Goal: Task Accomplishment & Management: Manage account settings

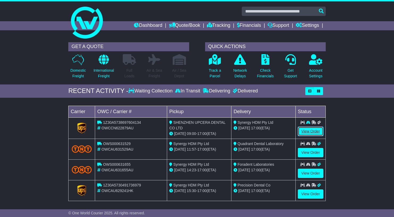
click at [309, 132] on link "View Order" at bounding box center [311, 131] width 26 height 9
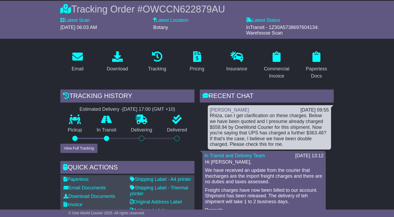
scroll to position [34, 0]
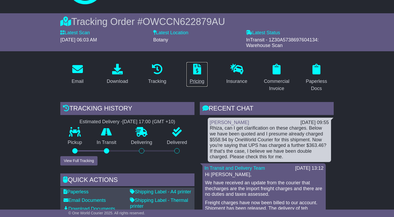
click at [192, 79] on div "Pricing" at bounding box center [197, 81] width 15 height 7
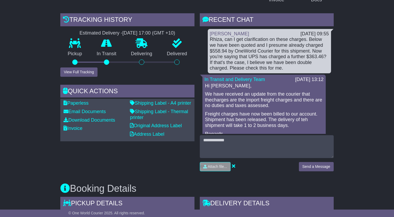
scroll to position [73, 0]
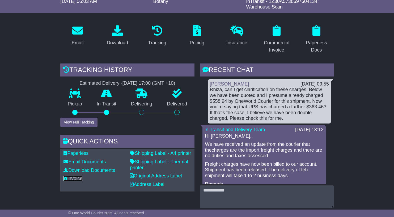
click at [76, 178] on link "Invoice" at bounding box center [72, 178] width 19 height 5
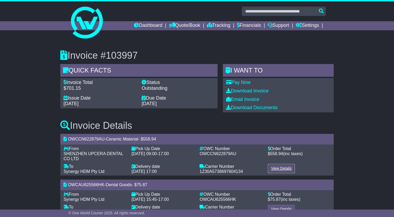
click at [282, 169] on link "View Details" at bounding box center [281, 168] width 27 height 9
click at [237, 173] on span "1Z30A5738697604134" at bounding box center [221, 171] width 43 height 5
copy span "1Z30A5738697604134"
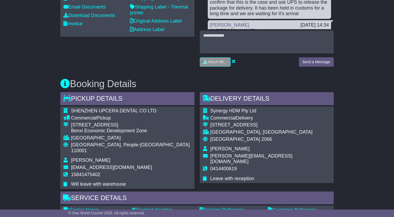
scroll to position [200, 0]
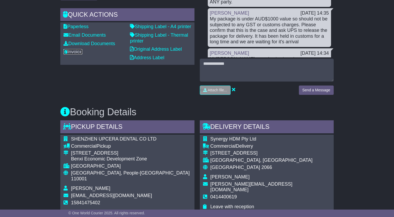
click at [77, 51] on link "Invoice" at bounding box center [72, 51] width 19 height 5
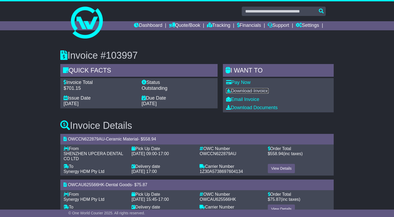
click at [261, 92] on link "Download Invoice" at bounding box center [247, 90] width 43 height 5
